Goal: Check status: Check status

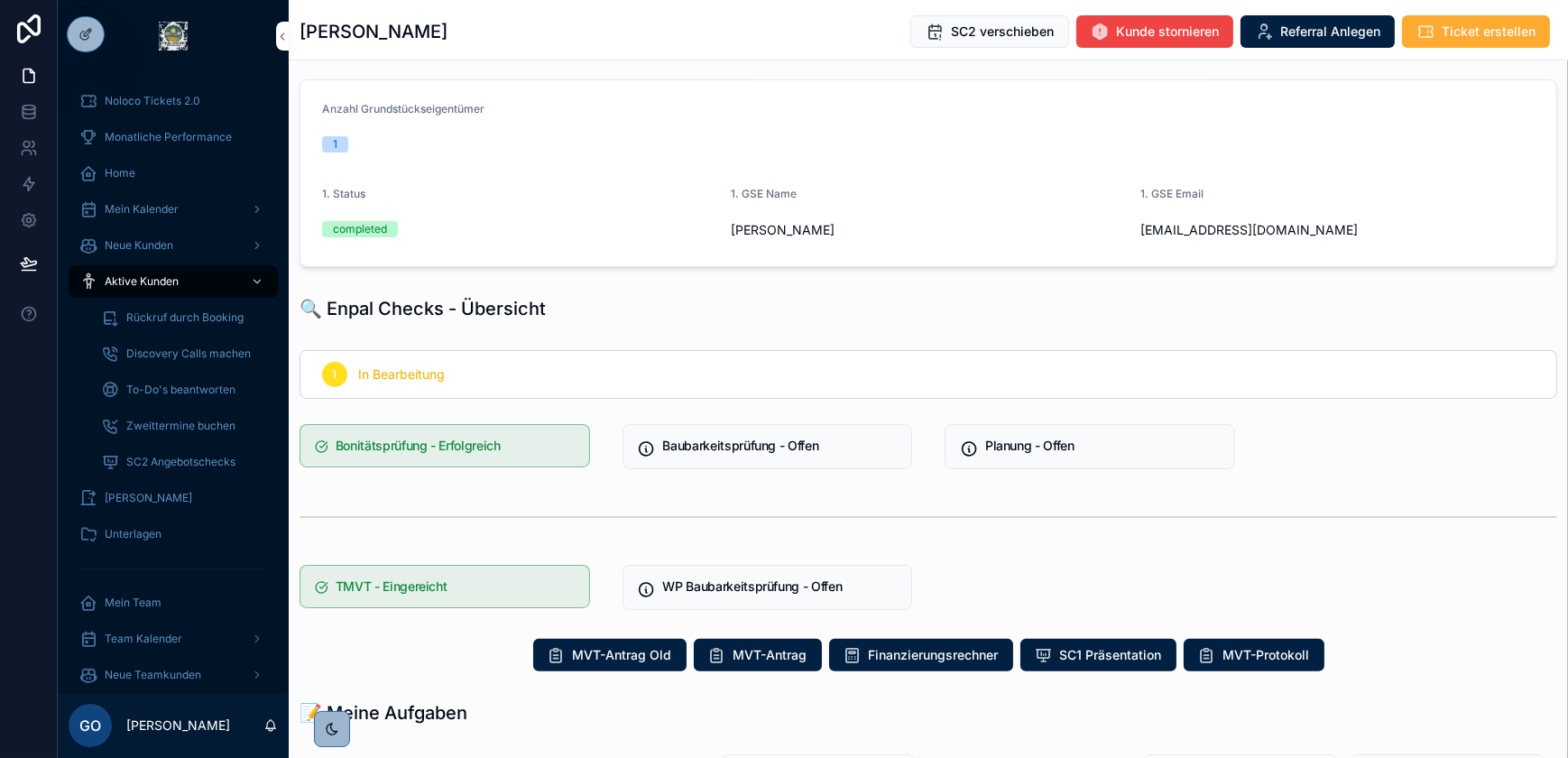
scroll to position [820, 0]
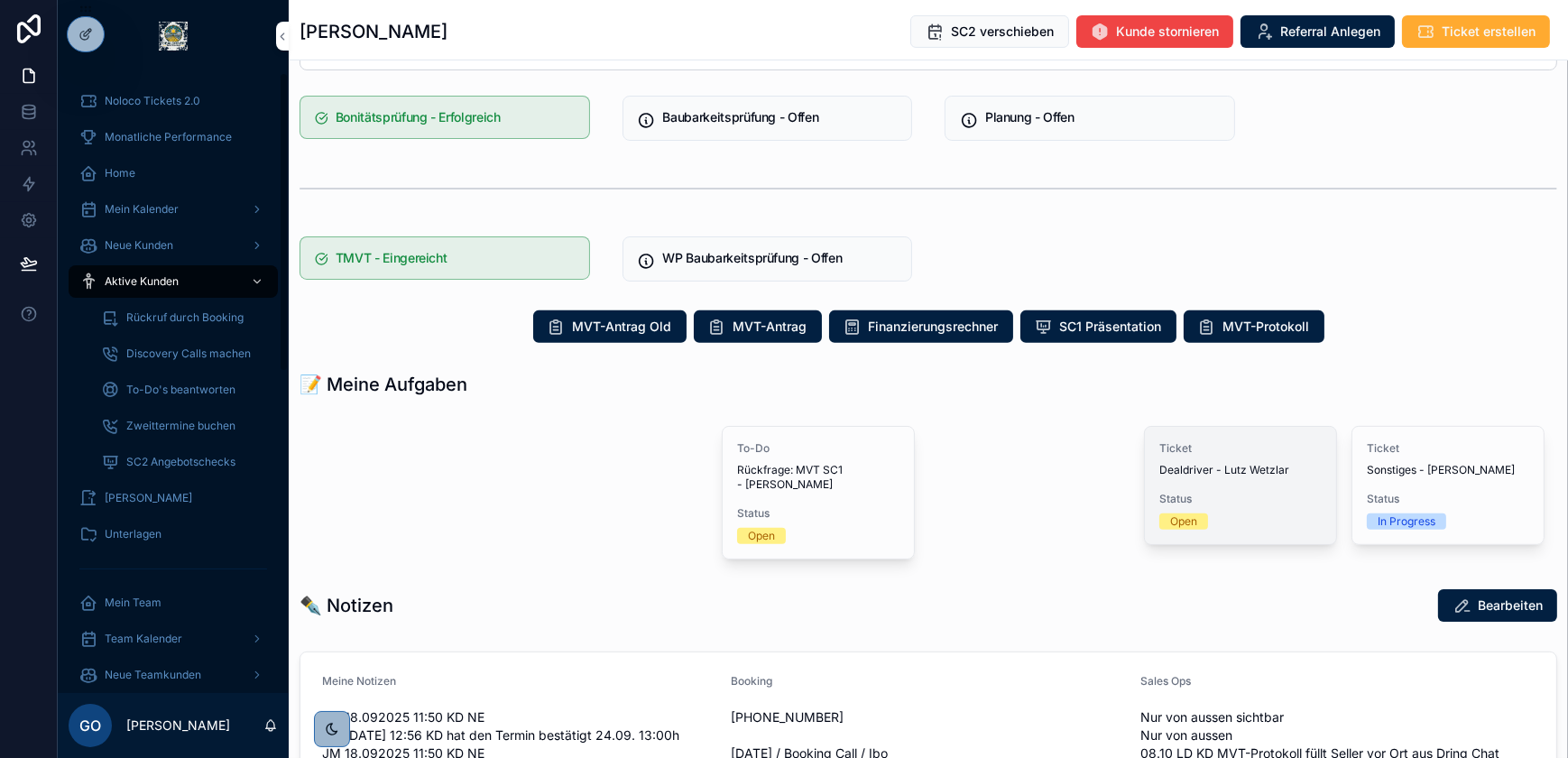
click at [1226, 485] on div "Ticket Dealdriver - Lutz Wetzlar Status Open" at bounding box center [1240, 485] width 191 height 117
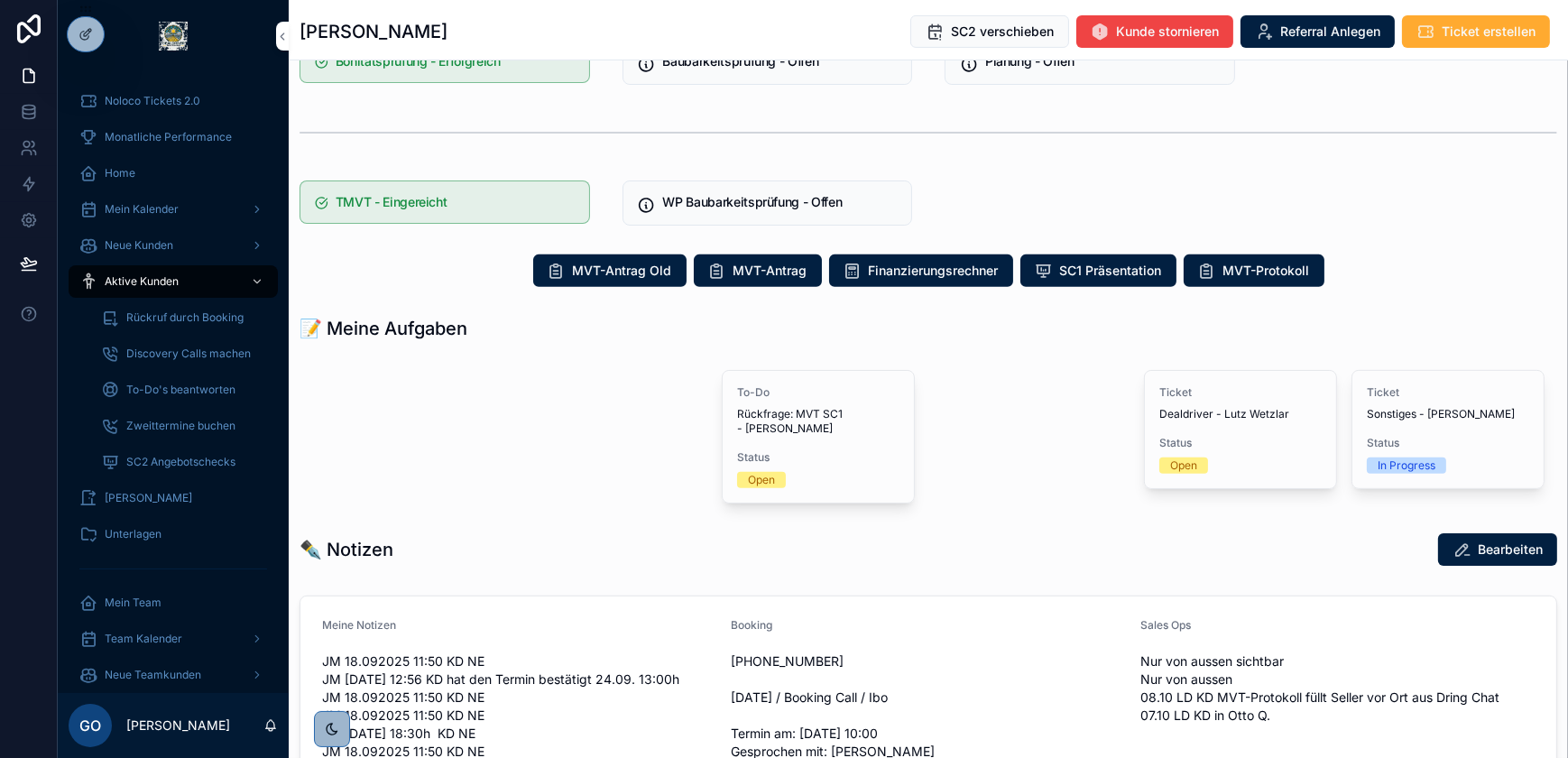
scroll to position [902, 0]
